Goal: Book appointment/travel/reservation

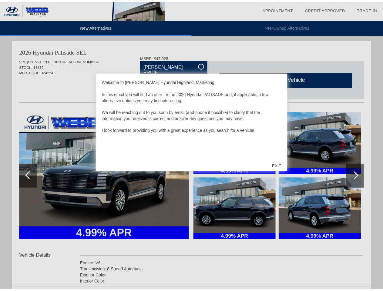
scroll to position [529, 0]
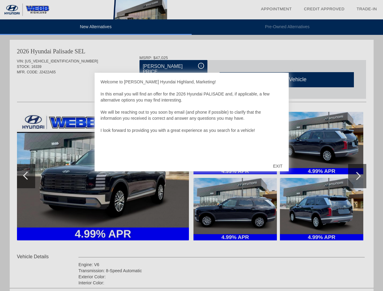
click at [276, 9] on link "Appointment" at bounding box center [276, 9] width 31 height 5
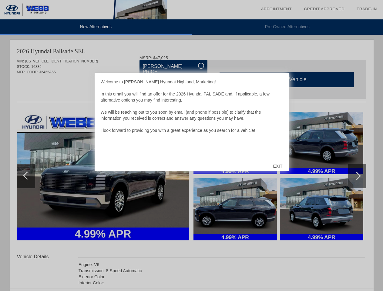
click at [277, 166] on div "EXIT" at bounding box center [278, 166] width 22 height 18
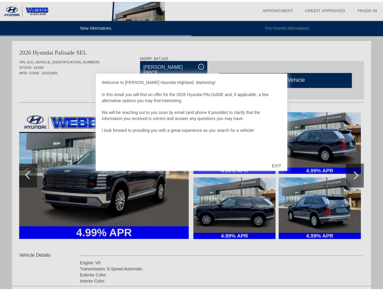
scroll to position [282, 0]
